Goal: Information Seeking & Learning: Learn about a topic

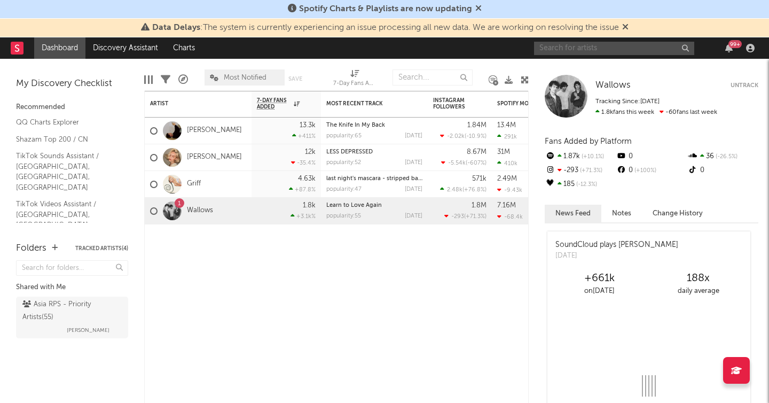
click at [574, 52] on input "text" at bounding box center [614, 48] width 160 height 13
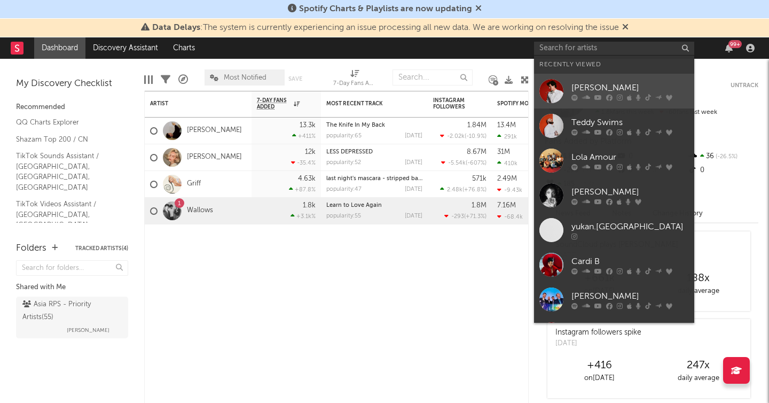
click at [582, 78] on link "[PERSON_NAME]" at bounding box center [614, 91] width 160 height 35
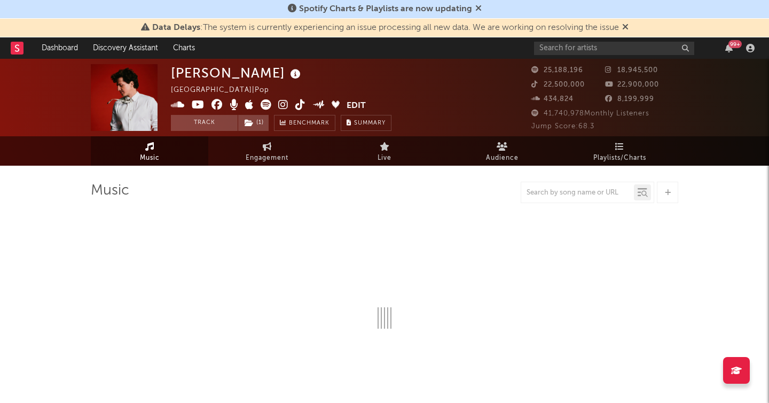
select select "6m"
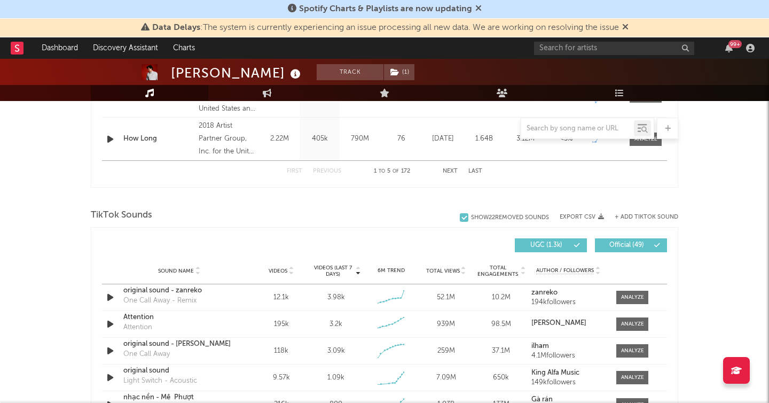
scroll to position [709, 0]
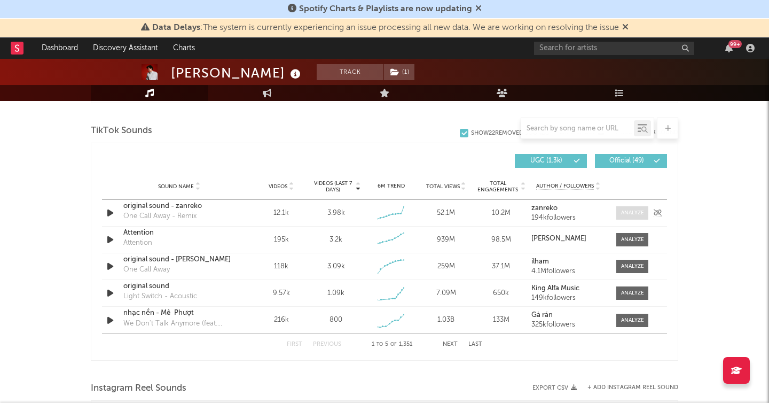
click at [621, 214] on div at bounding box center [632, 213] width 23 height 8
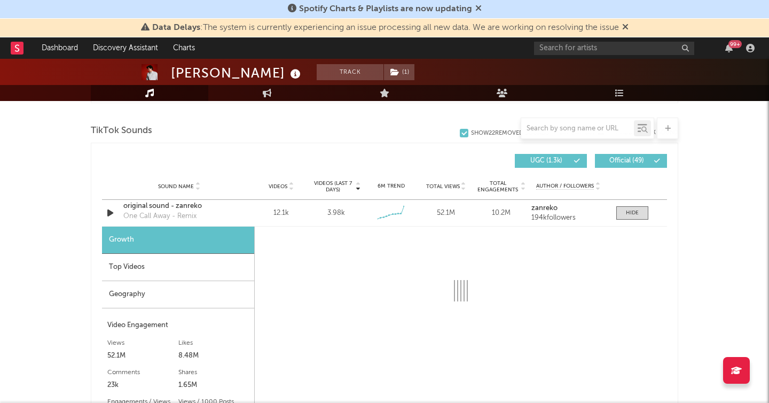
click at [144, 303] on div "Geography" at bounding box center [178, 294] width 152 height 27
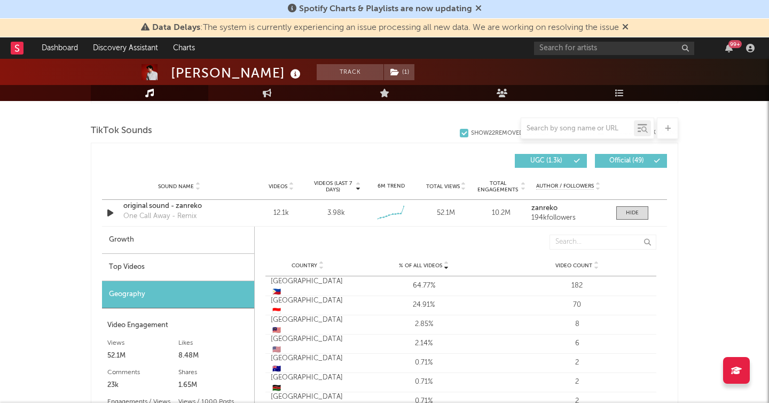
click at [156, 262] on div "Top Videos" at bounding box center [178, 267] width 152 height 27
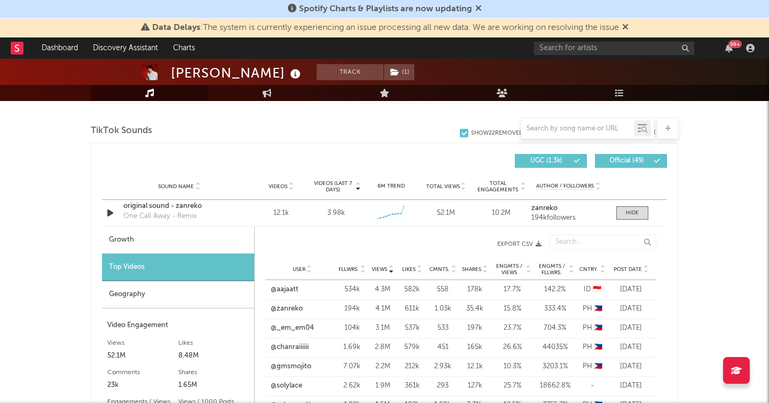
click at [162, 242] on div "Growth" at bounding box center [178, 239] width 152 height 27
select select "6m"
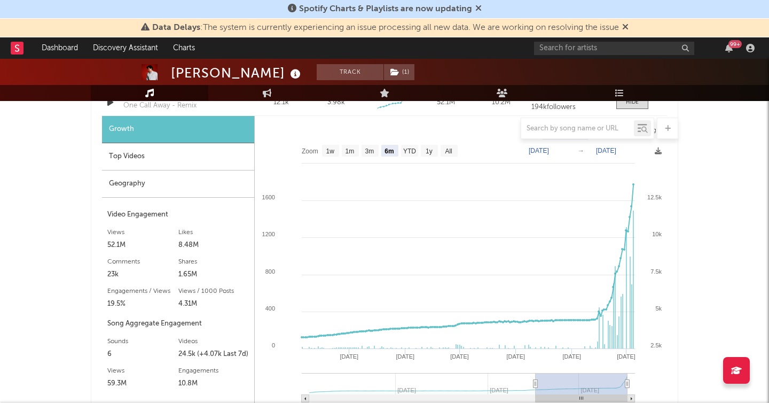
scroll to position [826, 0]
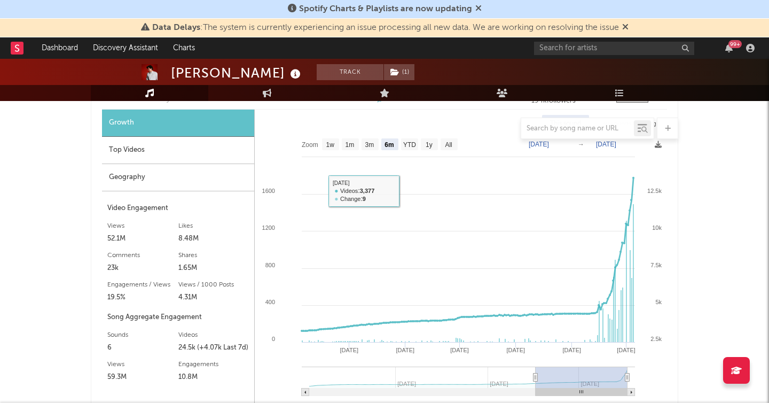
click at [178, 168] on div "Geography" at bounding box center [178, 177] width 152 height 27
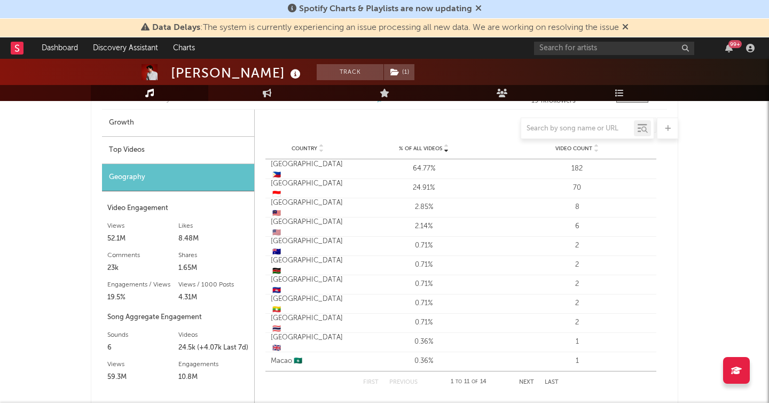
click at [197, 147] on div "Top Videos" at bounding box center [178, 150] width 152 height 27
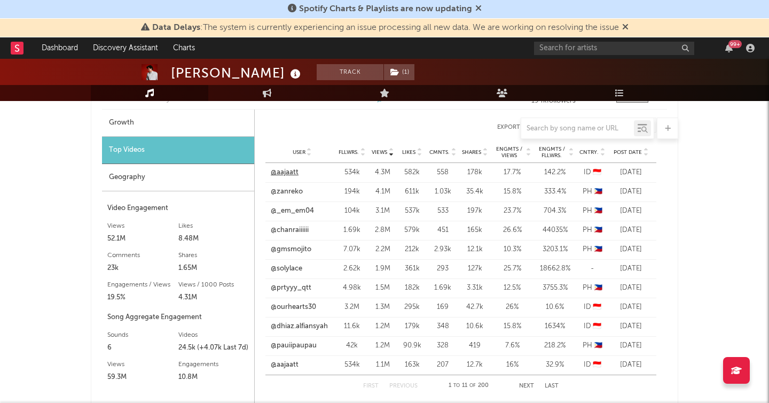
click at [285, 170] on link "@aajaatt" at bounding box center [285, 172] width 28 height 11
click at [307, 211] on link "@_em_em04" at bounding box center [292, 211] width 43 height 11
click at [278, 304] on link "@ourhearts30" at bounding box center [293, 307] width 45 height 11
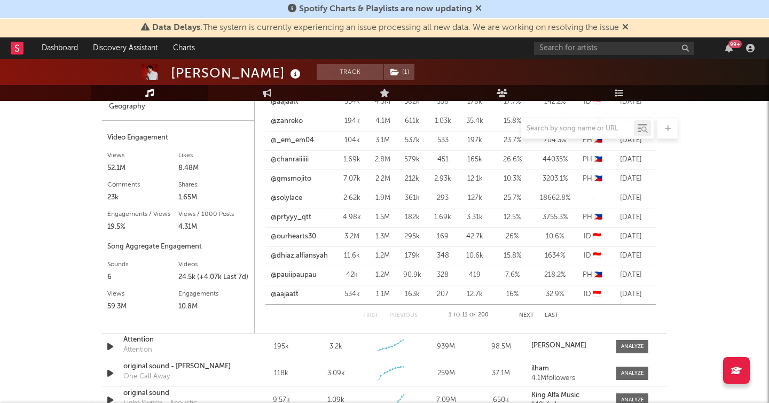
scroll to position [897, 0]
click at [306, 239] on link "@ourhearts30" at bounding box center [293, 236] width 45 height 11
click at [294, 293] on link "@aajaatt" at bounding box center [285, 293] width 28 height 11
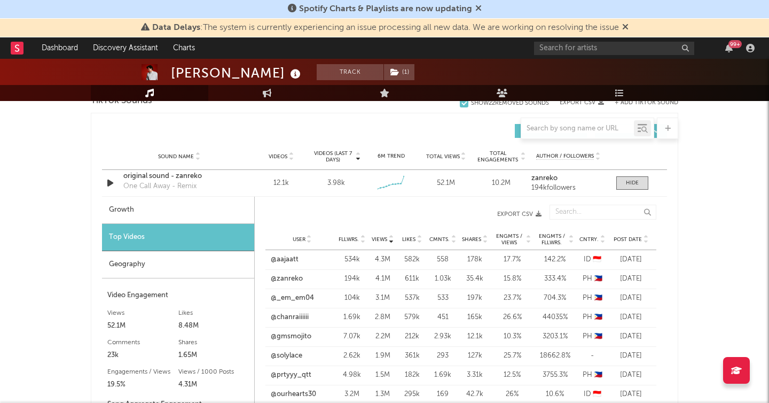
scroll to position [777, 0]
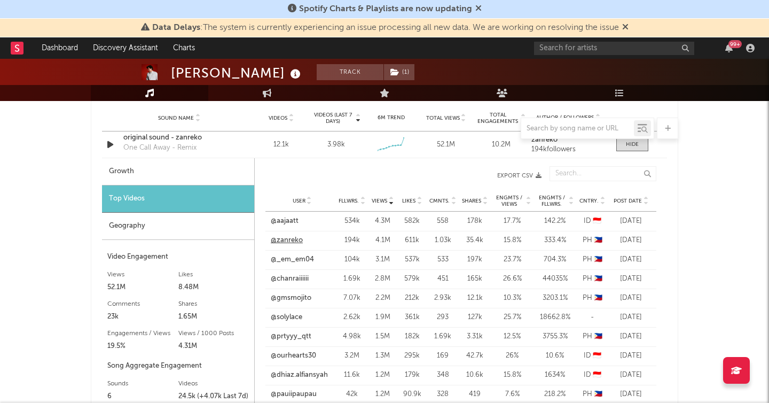
click at [293, 244] on link "@zanreko" at bounding box center [287, 240] width 32 height 11
click at [641, 145] on span at bounding box center [632, 144] width 32 height 13
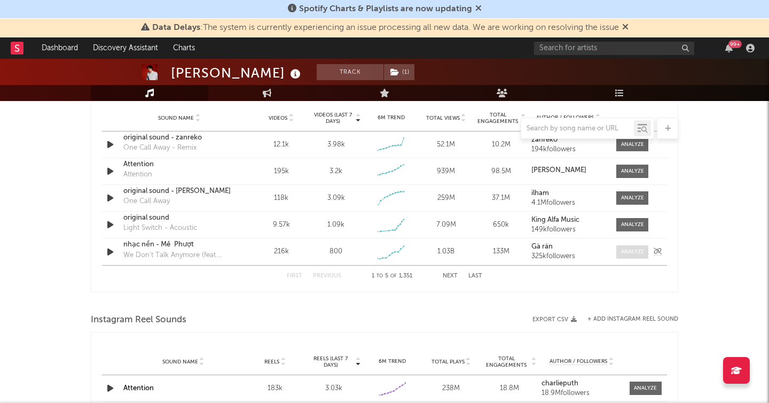
click at [630, 248] on div at bounding box center [632, 252] width 23 height 8
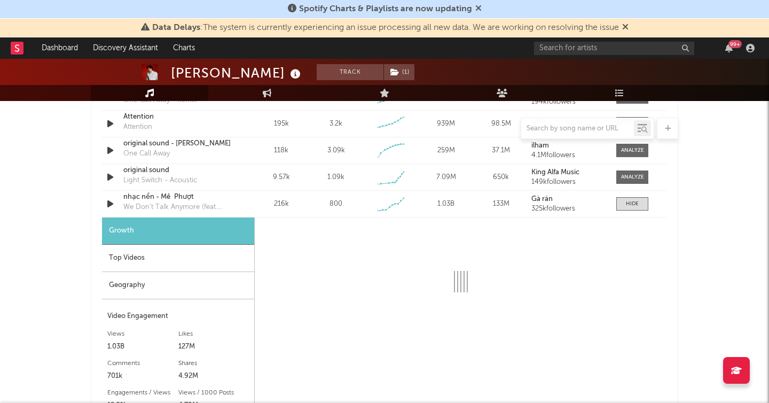
scroll to position [911, 0]
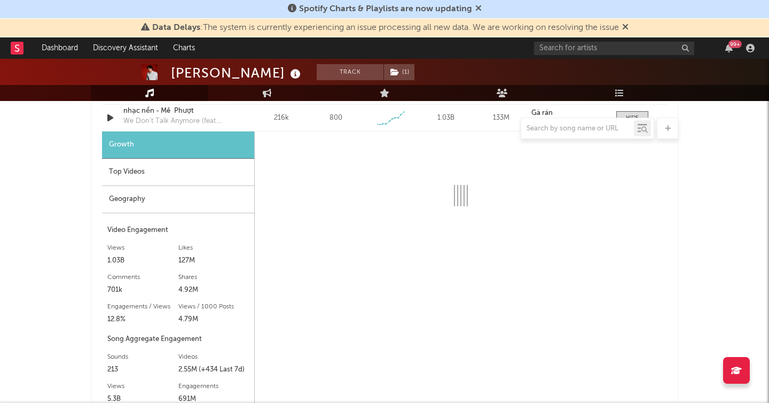
select select "6m"
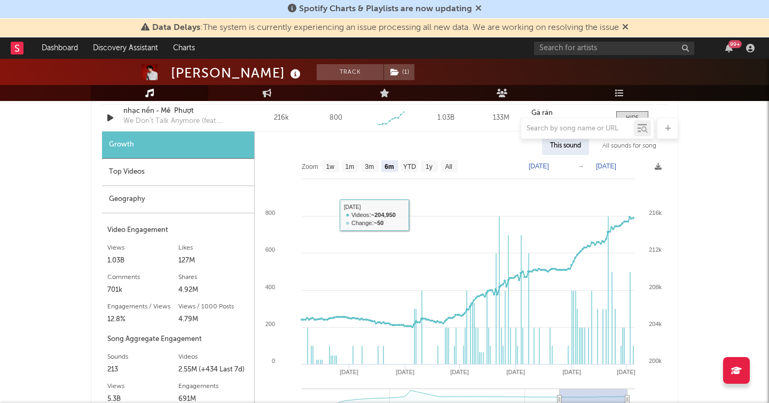
click at [216, 178] on div "Top Videos" at bounding box center [178, 172] width 152 height 27
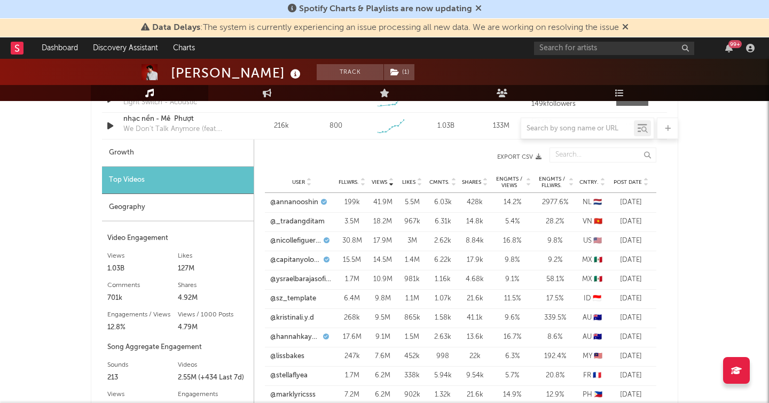
scroll to position [829, 0]
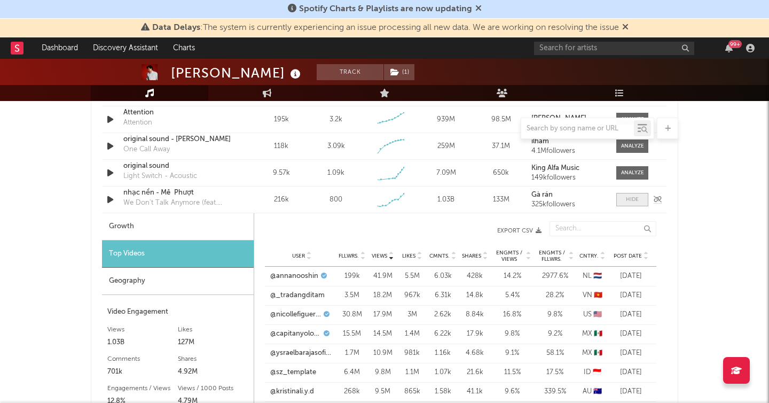
click at [621, 202] on span at bounding box center [632, 199] width 32 height 13
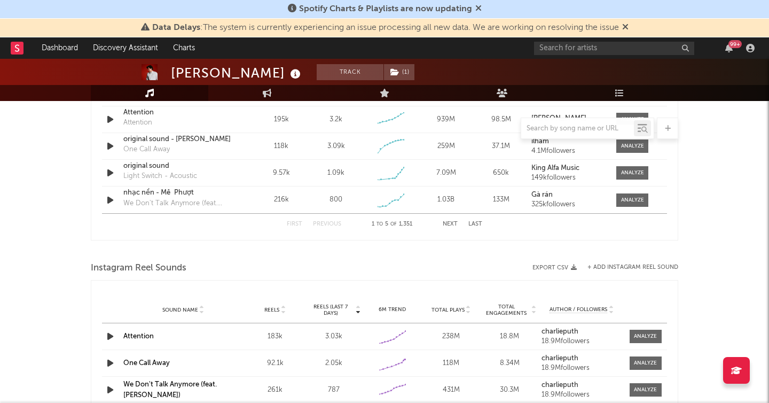
click at [455, 223] on button "Next" at bounding box center [450, 224] width 15 height 6
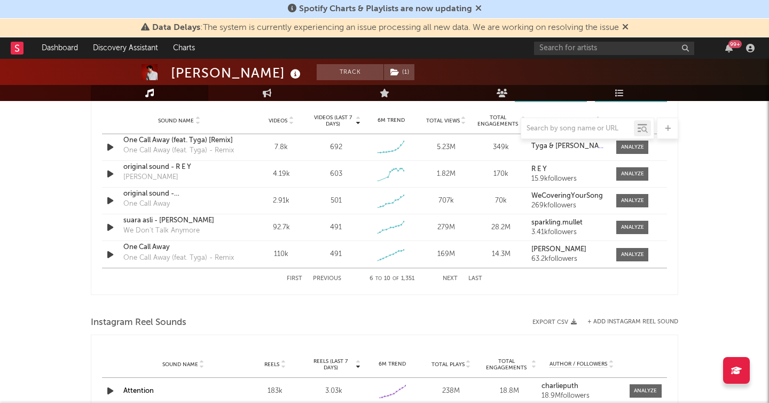
scroll to position [681, 0]
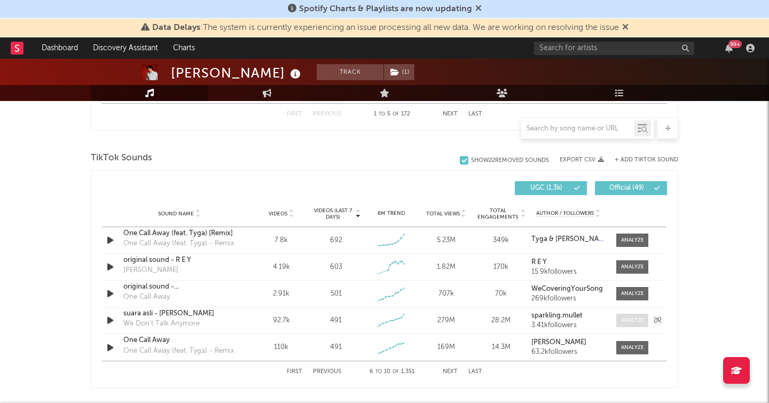
click at [619, 323] on span at bounding box center [632, 319] width 32 height 13
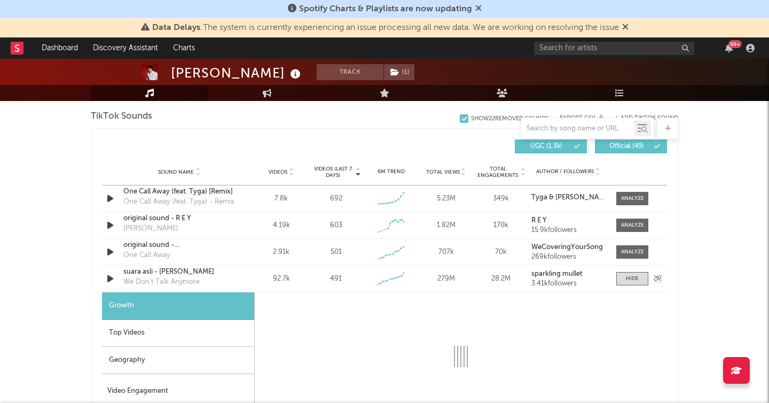
scroll to position [797, 0]
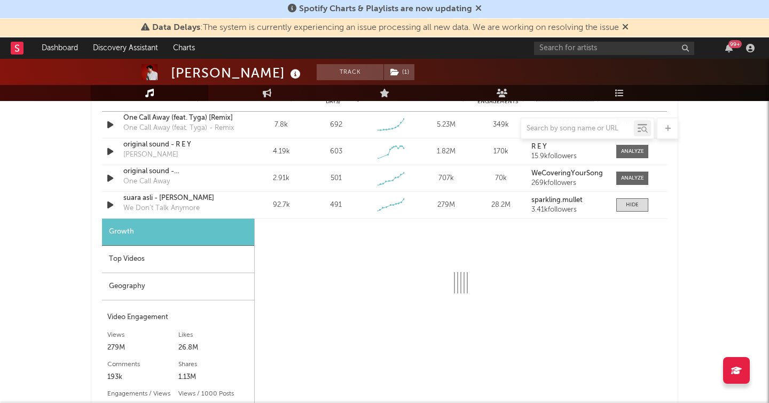
select select "6m"
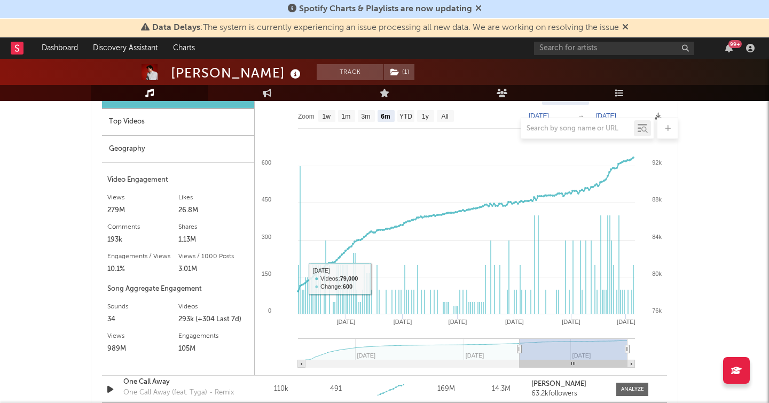
scroll to position [908, 0]
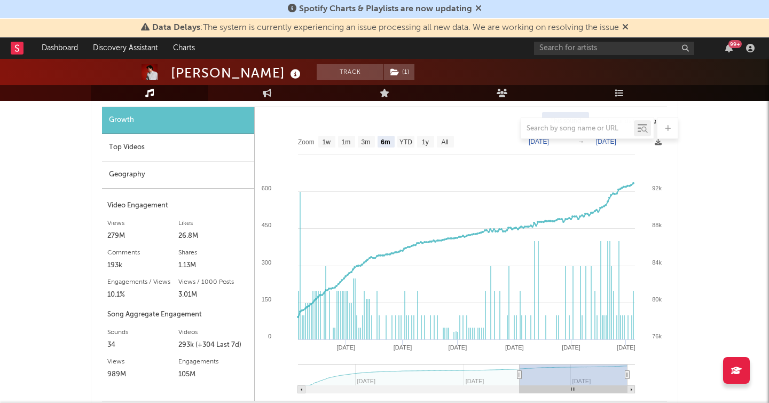
click at [194, 177] on div "Geography" at bounding box center [178, 174] width 152 height 27
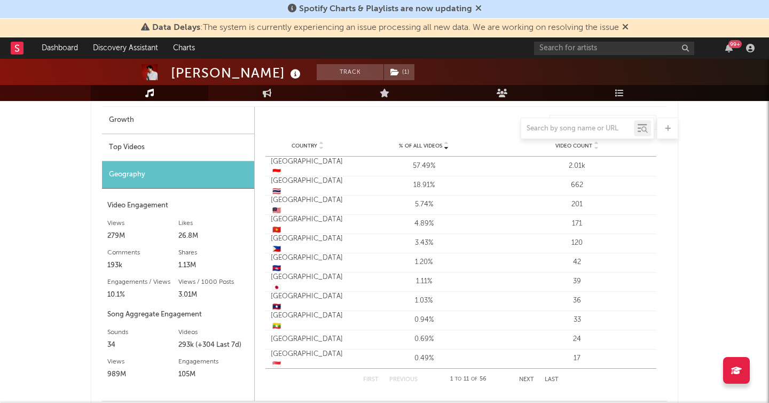
click at [194, 136] on div at bounding box center [384, 127] width 587 height 21
click at [195, 138] on div at bounding box center [384, 127] width 587 height 21
click at [178, 140] on div "Top Videos" at bounding box center [178, 147] width 152 height 27
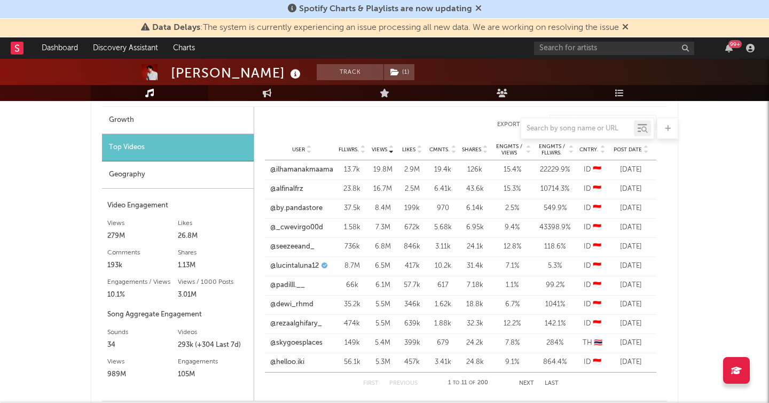
click at [626, 145] on div "Post Date" at bounding box center [631, 149] width 40 height 8
click at [303, 173] on link "@rattana_169" at bounding box center [292, 169] width 45 height 11
click at [297, 187] on link "@[PERSON_NAME].riansyah" at bounding box center [297, 189] width 54 height 11
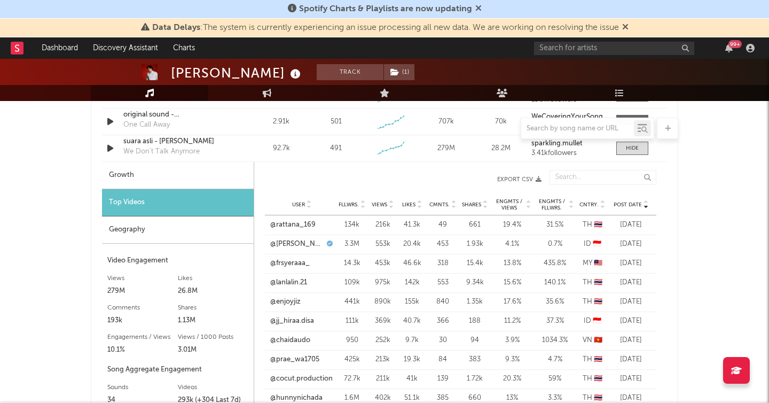
scroll to position [850, 0]
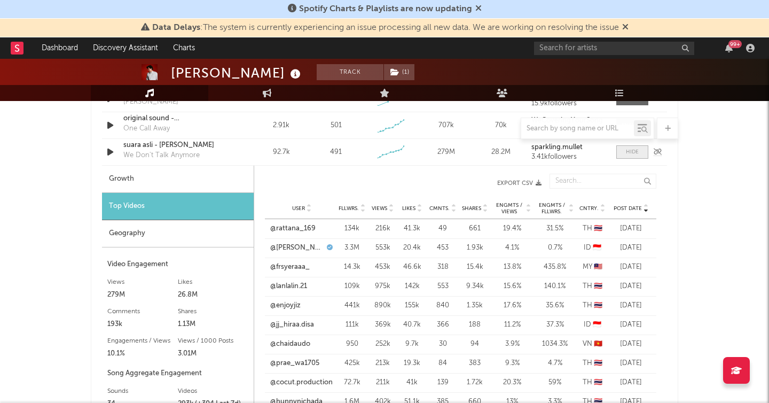
click at [633, 156] on span at bounding box center [632, 151] width 32 height 13
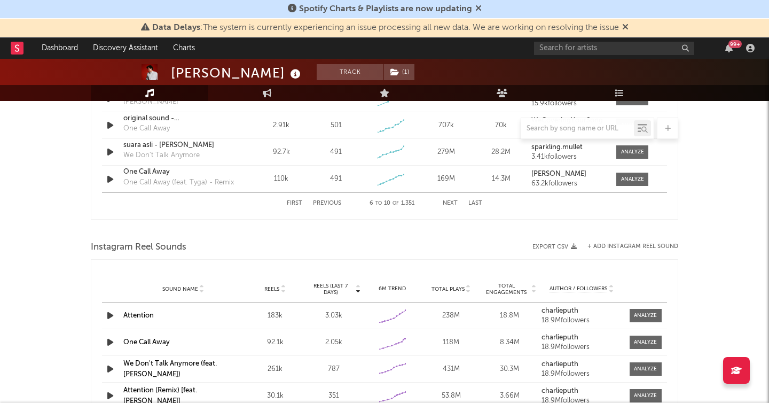
click at [447, 208] on div "First Previous 6 to 10 of 1,351 Next Last" at bounding box center [384, 203] width 195 height 21
click at [449, 205] on button "Next" at bounding box center [450, 203] width 15 height 6
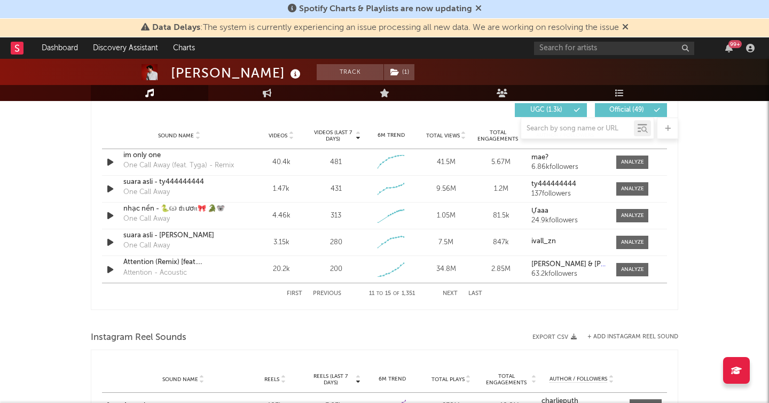
scroll to position [751, 0]
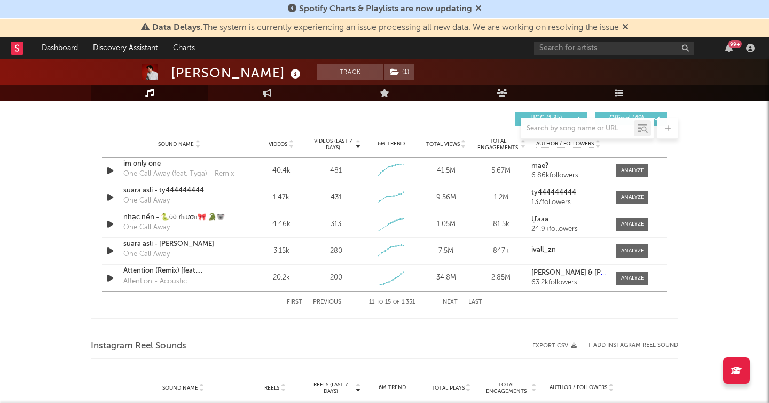
click at [451, 300] on button "Next" at bounding box center [450, 302] width 15 height 6
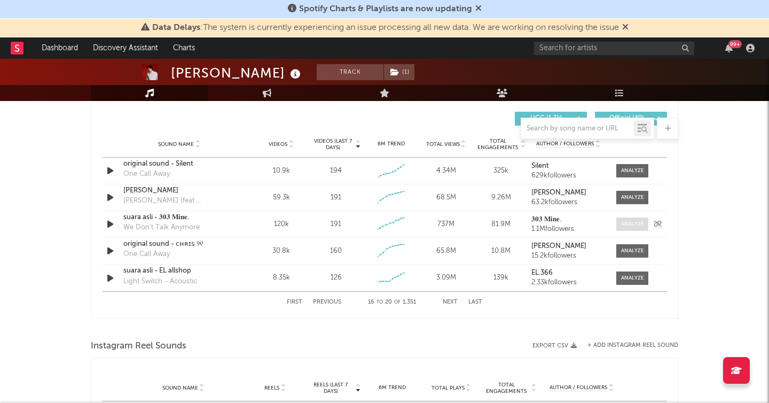
click at [621, 222] on div at bounding box center [632, 224] width 23 height 8
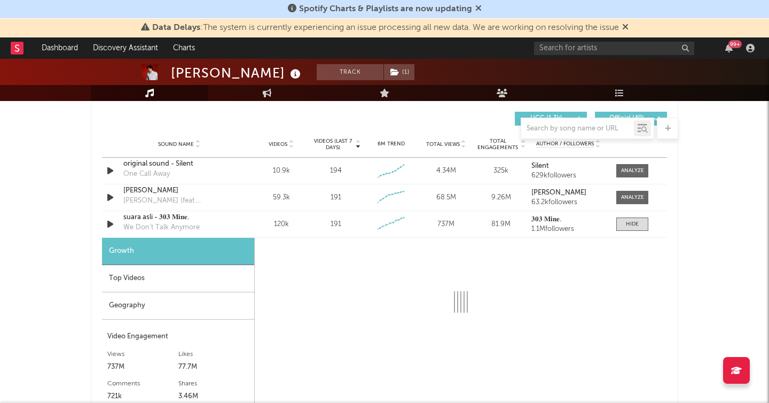
select select "6m"
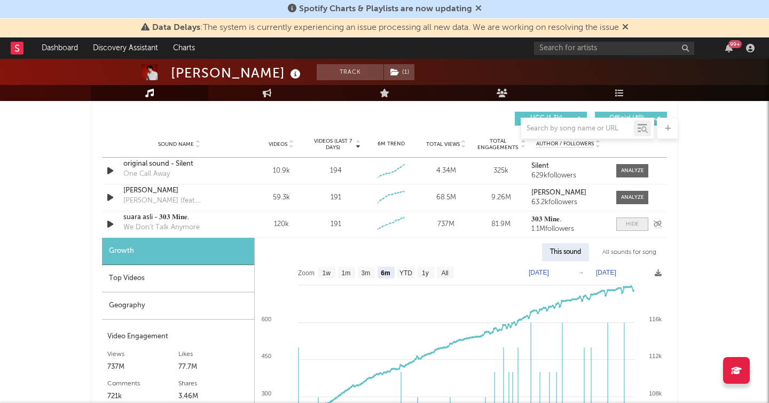
click at [644, 225] on span at bounding box center [632, 223] width 32 height 13
